Goal: Task Accomplishment & Management: Use online tool/utility

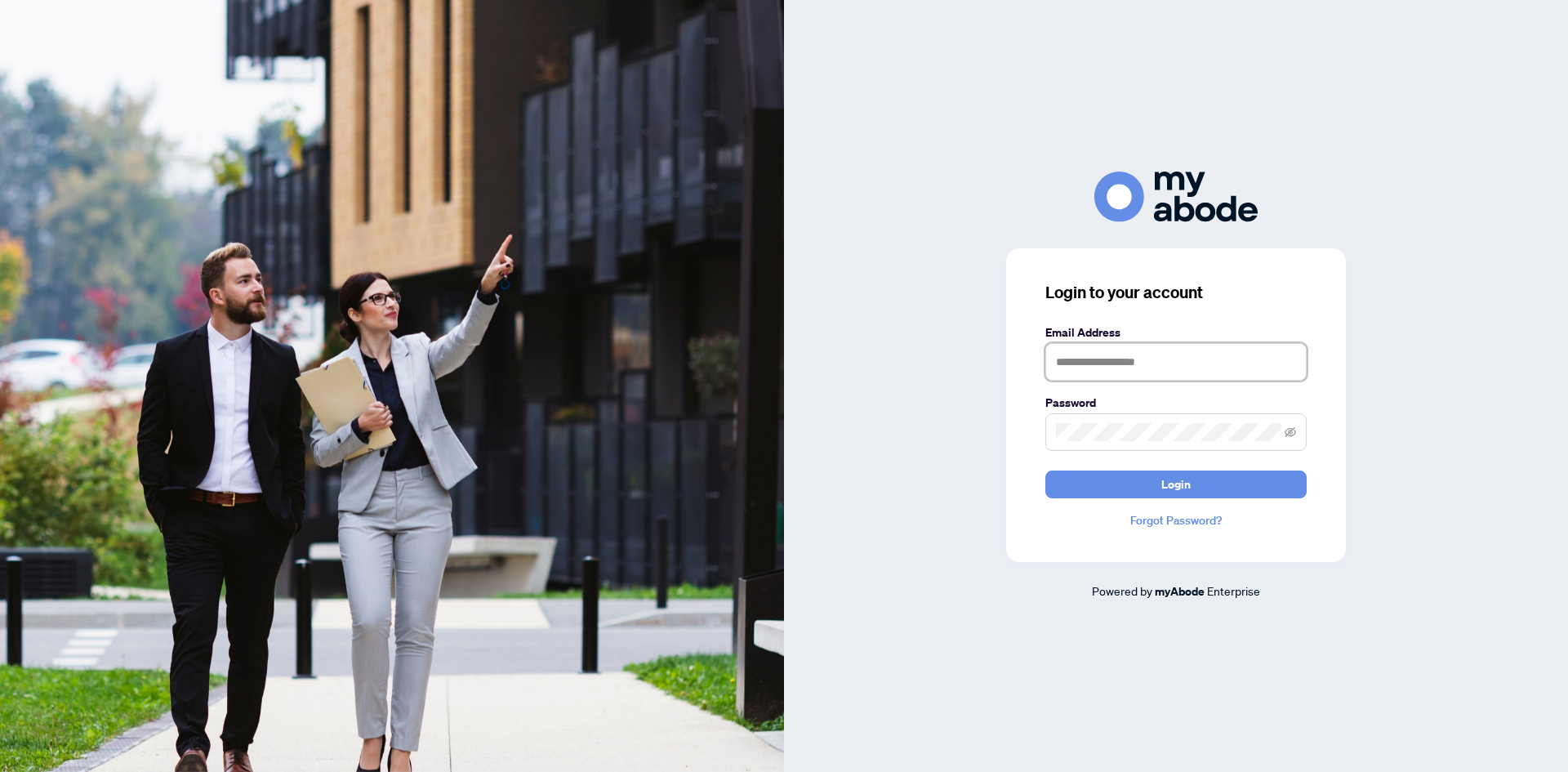
click at [1117, 360] on input "text" at bounding box center [1175, 361] width 261 height 37
type input "**********"
click at [1194, 488] on button "Login" at bounding box center [1175, 484] width 261 height 28
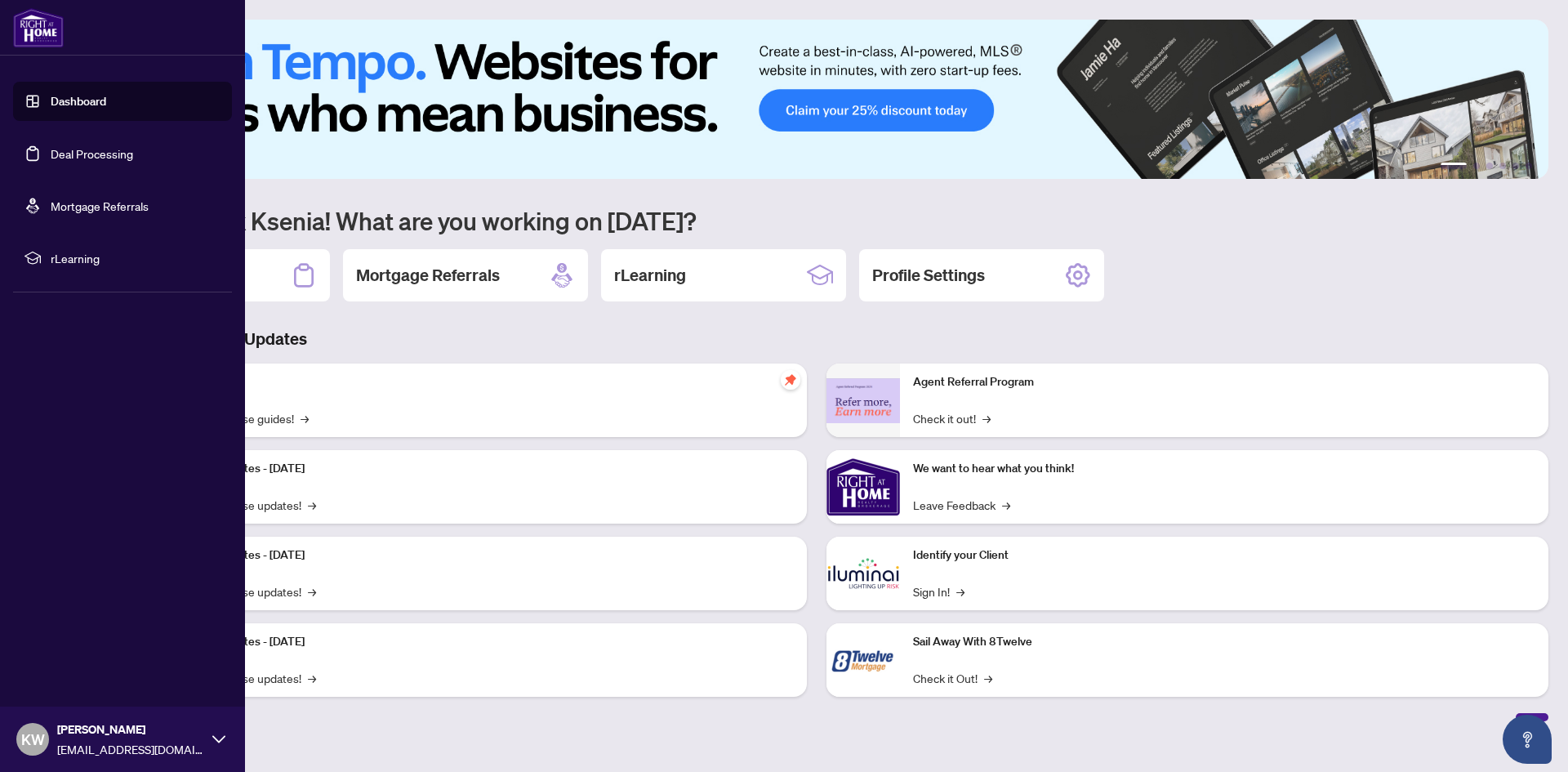
click at [50, 154] on link "Deal Processing" at bounding box center [91, 153] width 83 height 15
